Goal: Transaction & Acquisition: Book appointment/travel/reservation

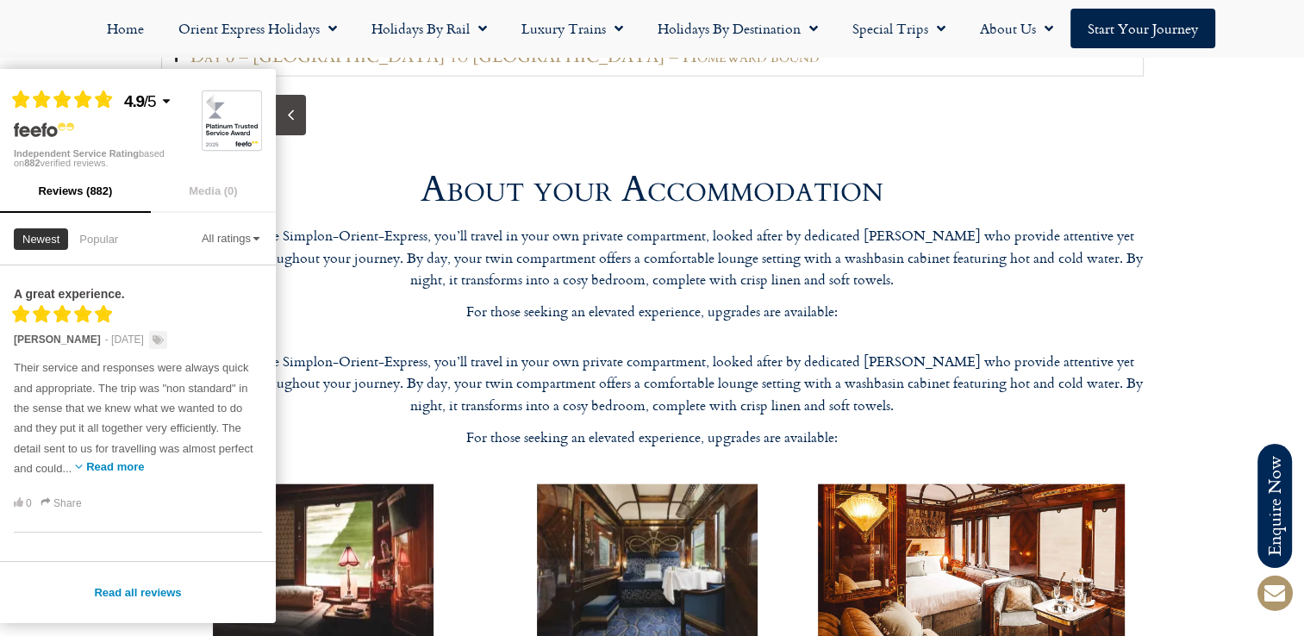
click at [553, 301] on p "For those seeking an elevated experience, upgrades are available:" at bounding box center [652, 312] width 983 height 22
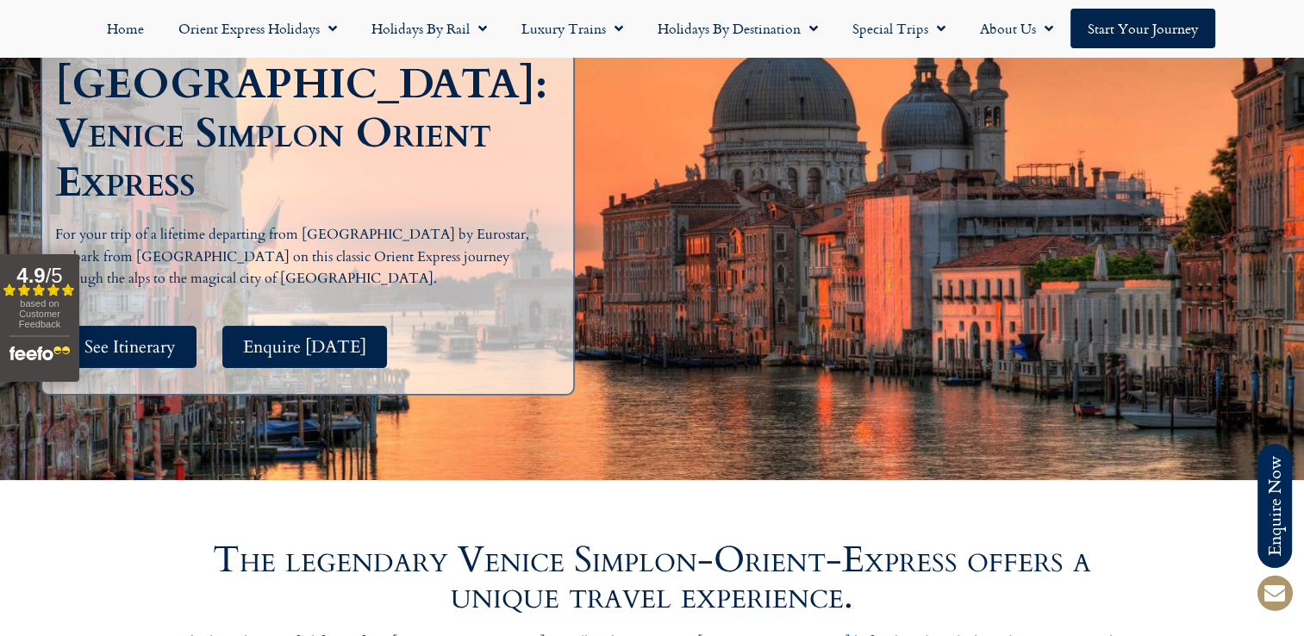
scroll to position [345, 0]
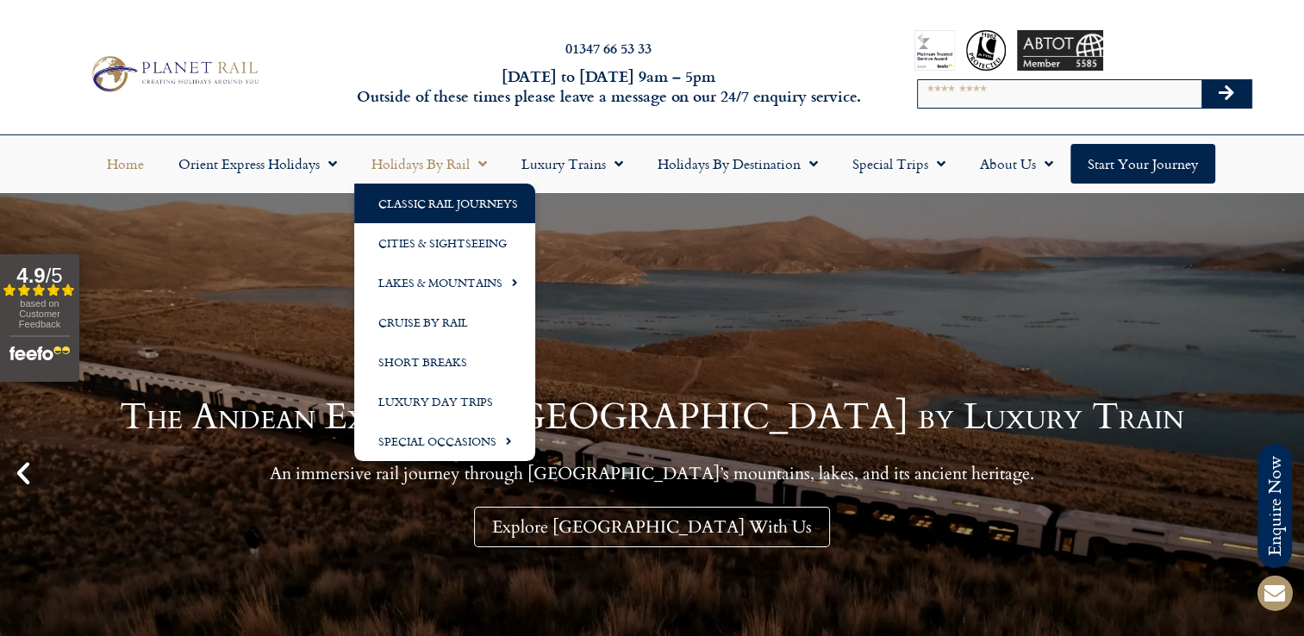
click at [420, 201] on link "Classic Rail Journeys" at bounding box center [444, 204] width 181 height 40
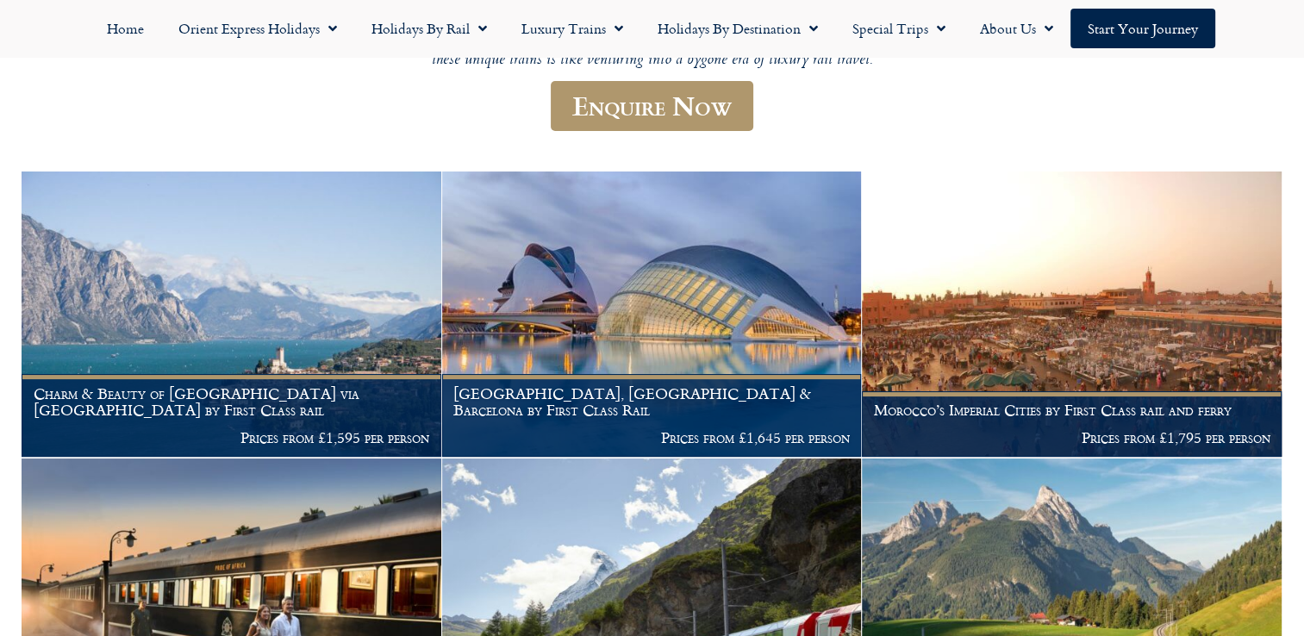
scroll to position [281, 0]
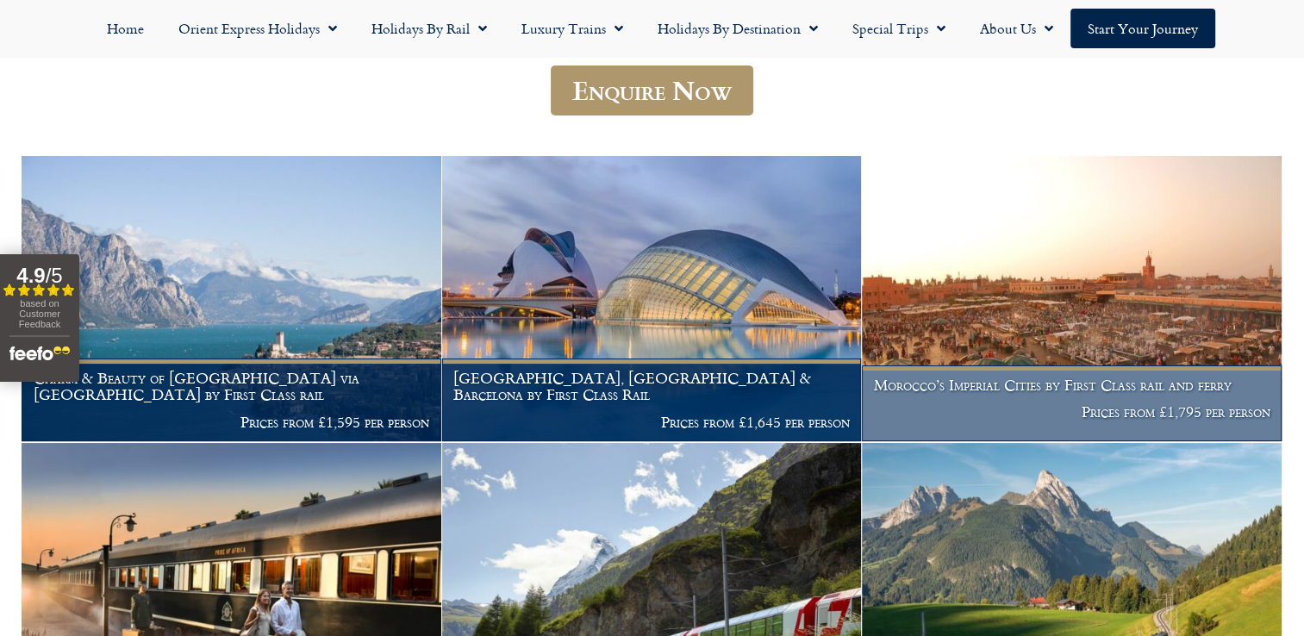
click at [993, 398] on figcaption "Morocco’s Imperial Cities by First Class rail and ferry Prices from £1,795 per …" at bounding box center [1072, 403] width 420 height 76
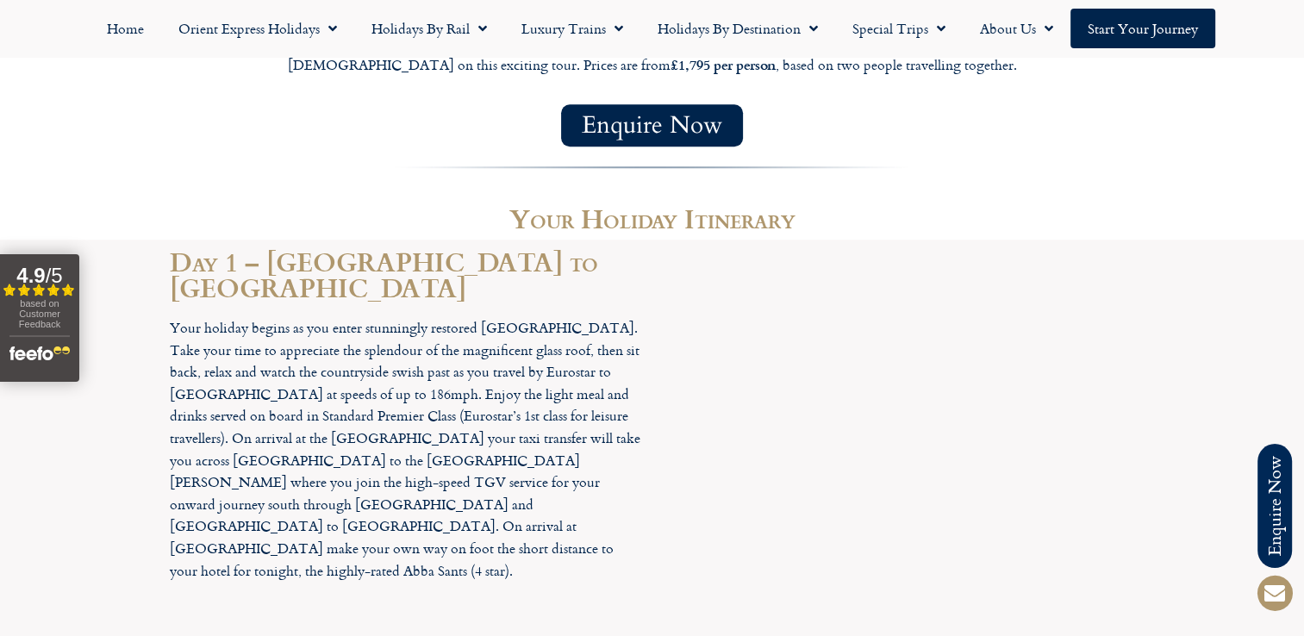
scroll to position [1638, 0]
